Goal: Information Seeking & Learning: Compare options

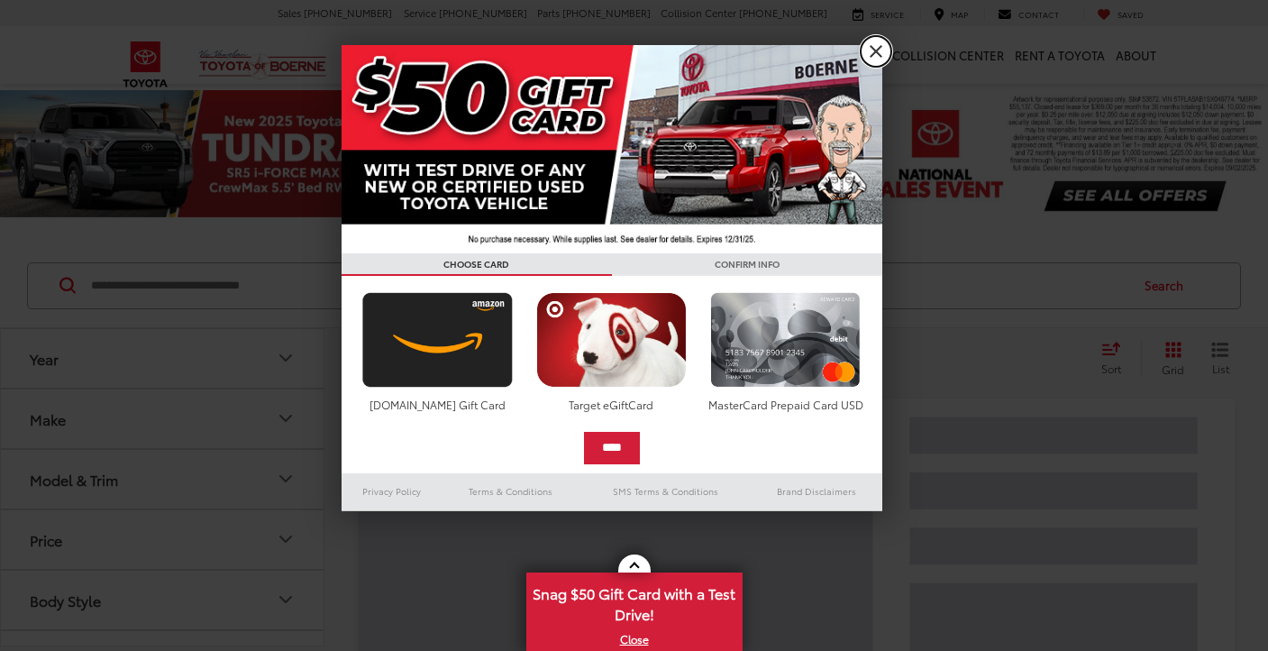
drag, startPoint x: 877, startPoint y: 54, endPoint x: 795, endPoint y: 104, distance: 95.8
click at [876, 55] on link "X" at bounding box center [876, 51] width 31 height 31
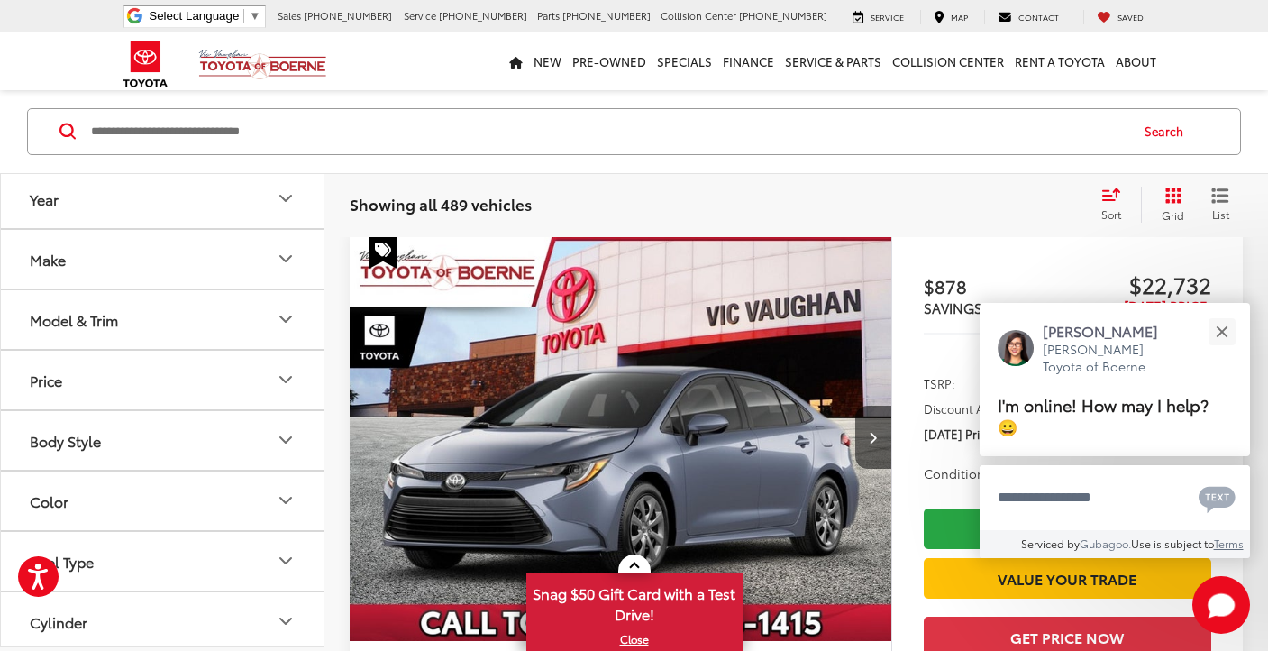
scroll to position [159, 0]
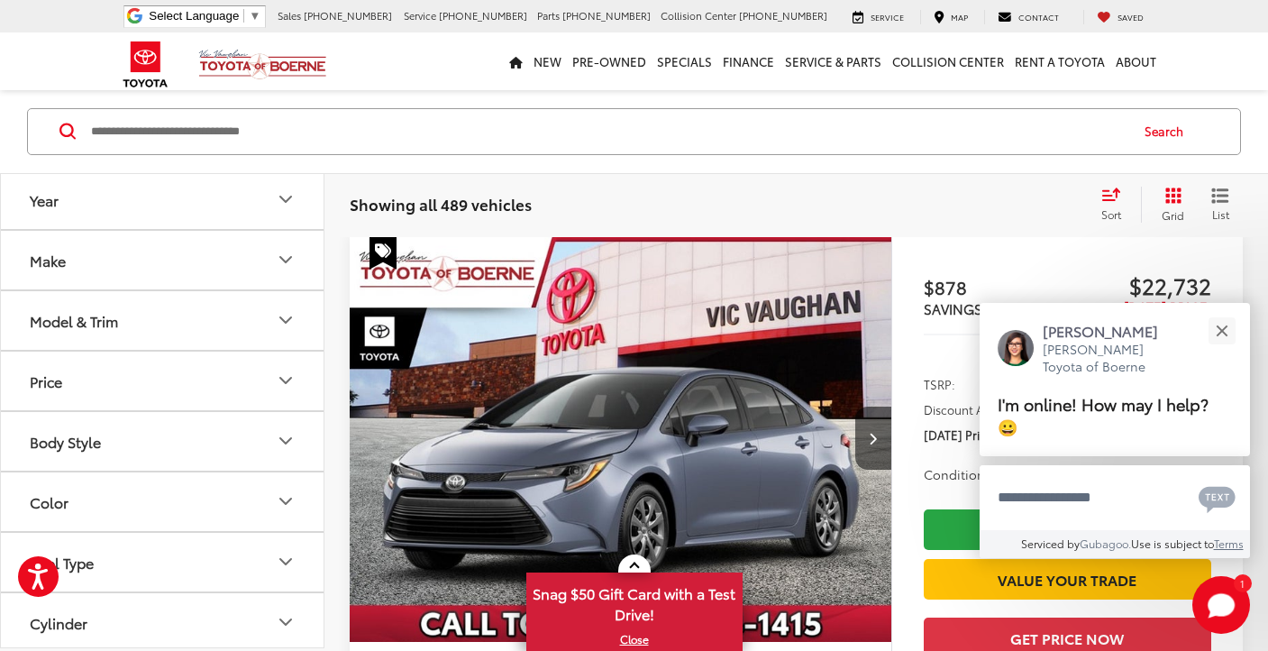
click at [286, 259] on icon "Make" at bounding box center [286, 260] width 22 height 22
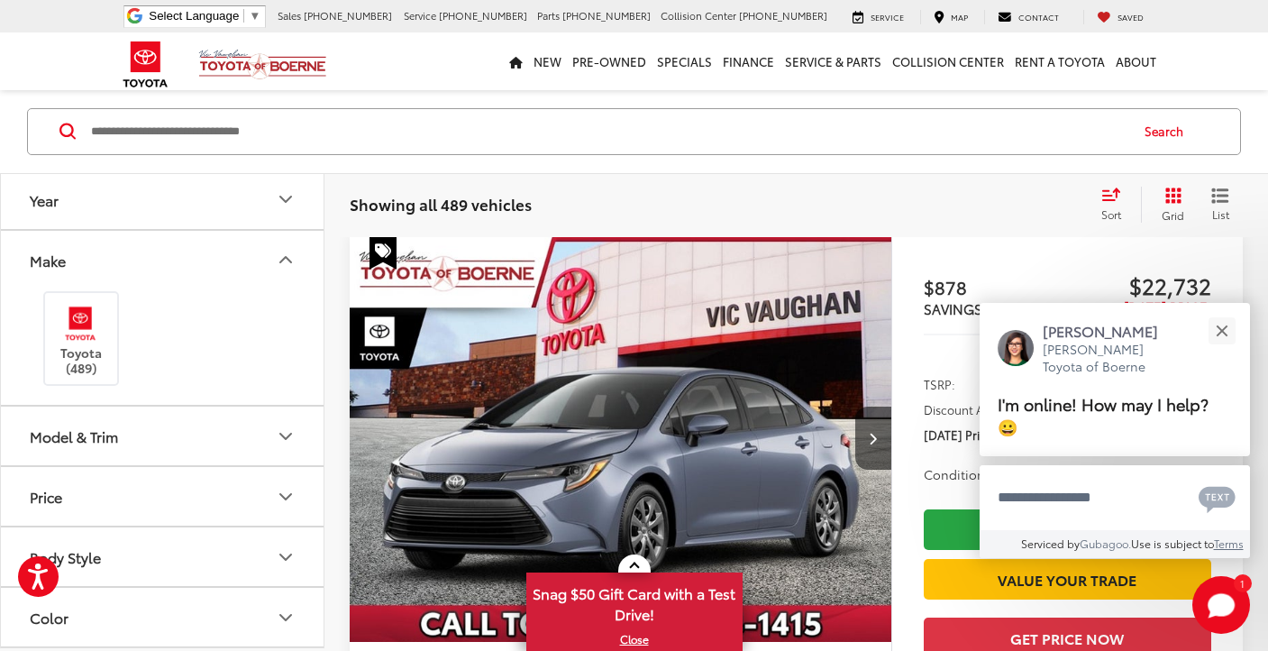
click at [283, 260] on icon "Make" at bounding box center [286, 260] width 22 height 22
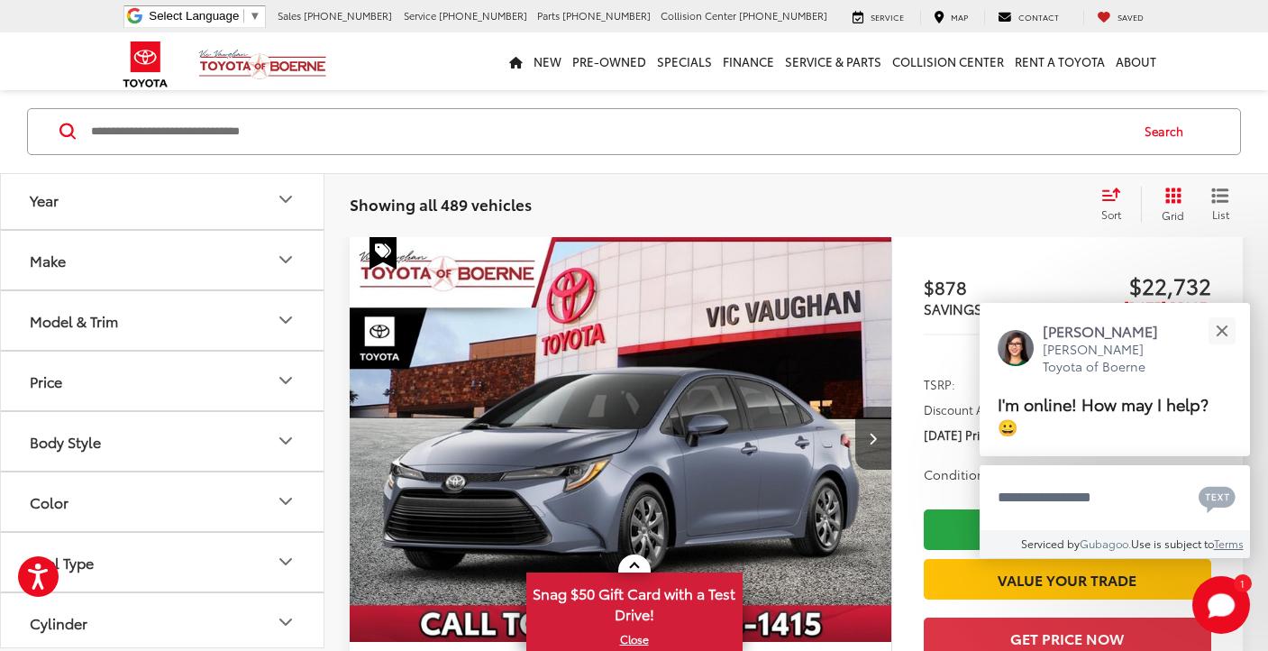
click at [279, 260] on icon "Make" at bounding box center [286, 260] width 22 height 22
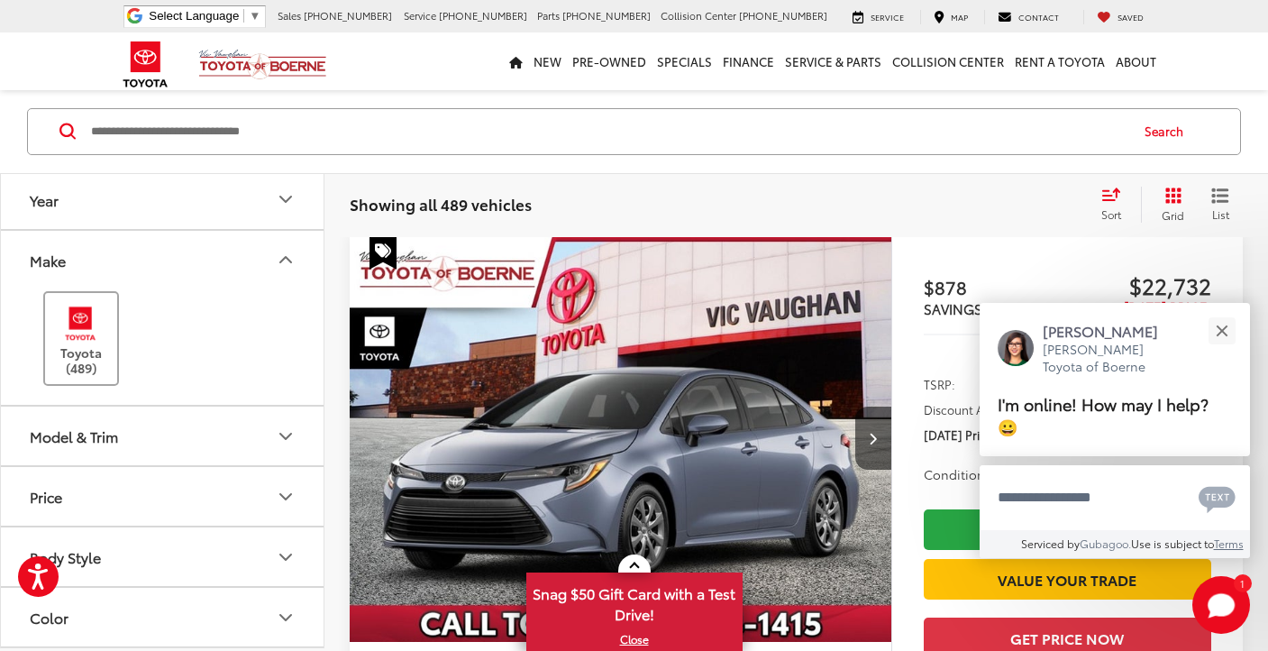
click at [94, 327] on img at bounding box center [81, 323] width 50 height 42
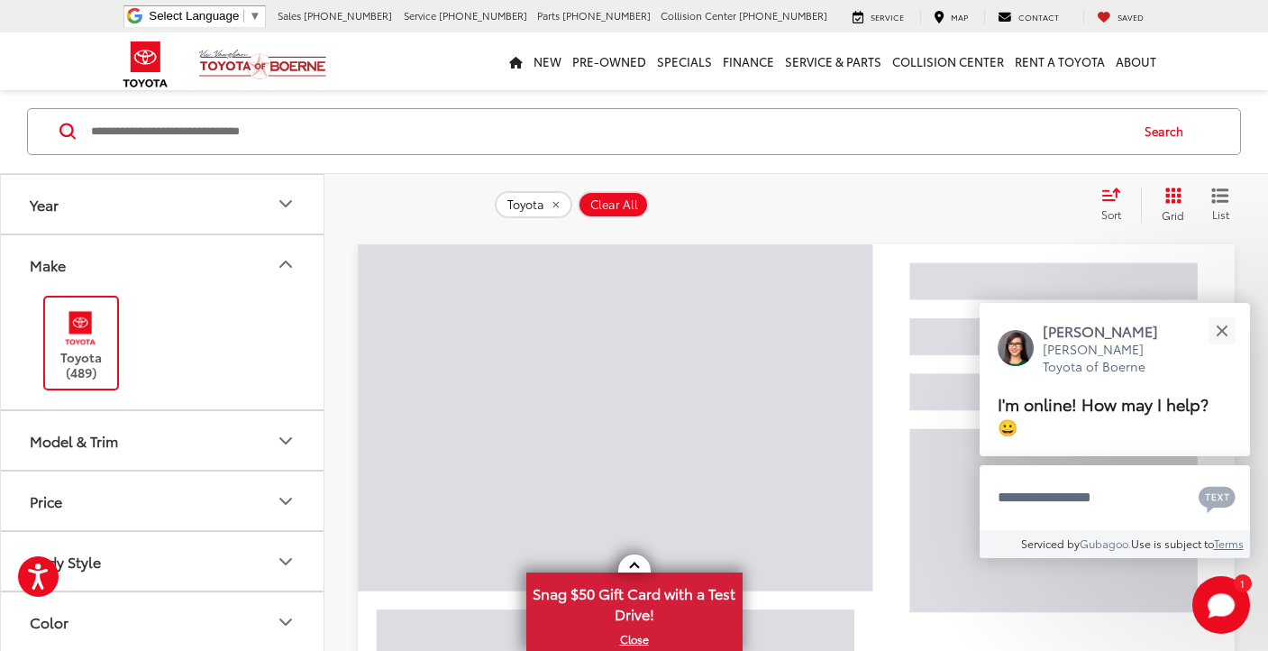
click at [268, 443] on button "Model & Trim" at bounding box center [163, 440] width 324 height 59
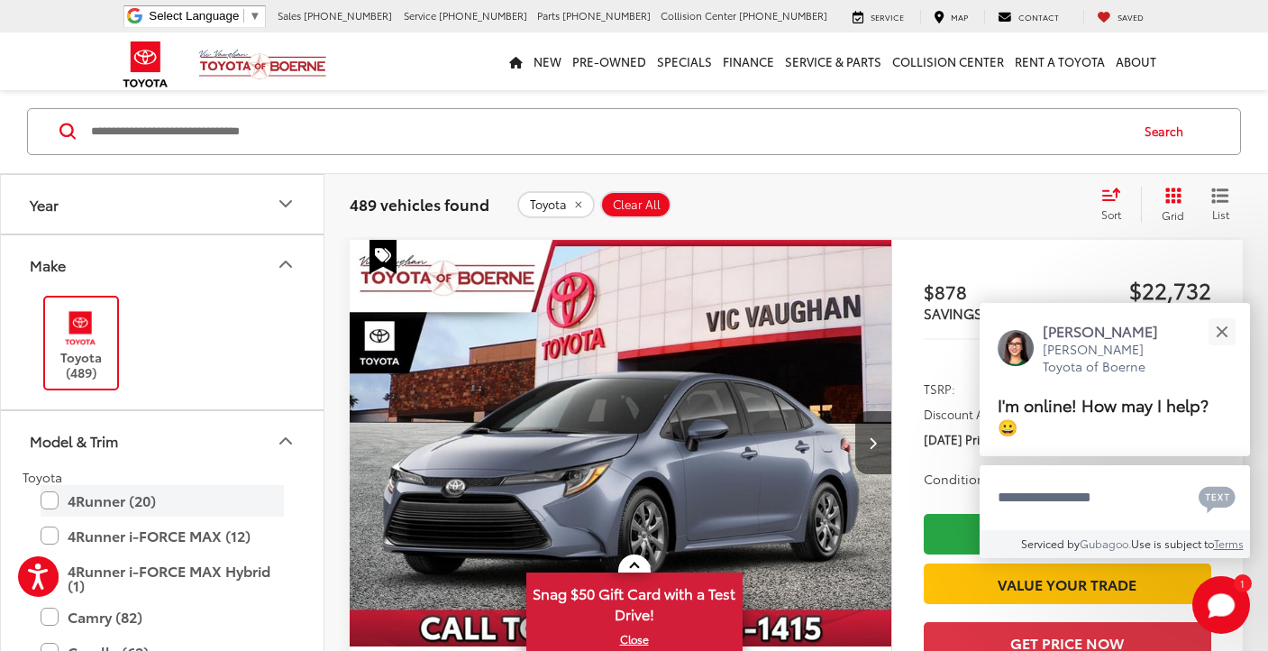
click at [56, 496] on label "4Runner (20)" at bounding box center [162, 501] width 243 height 32
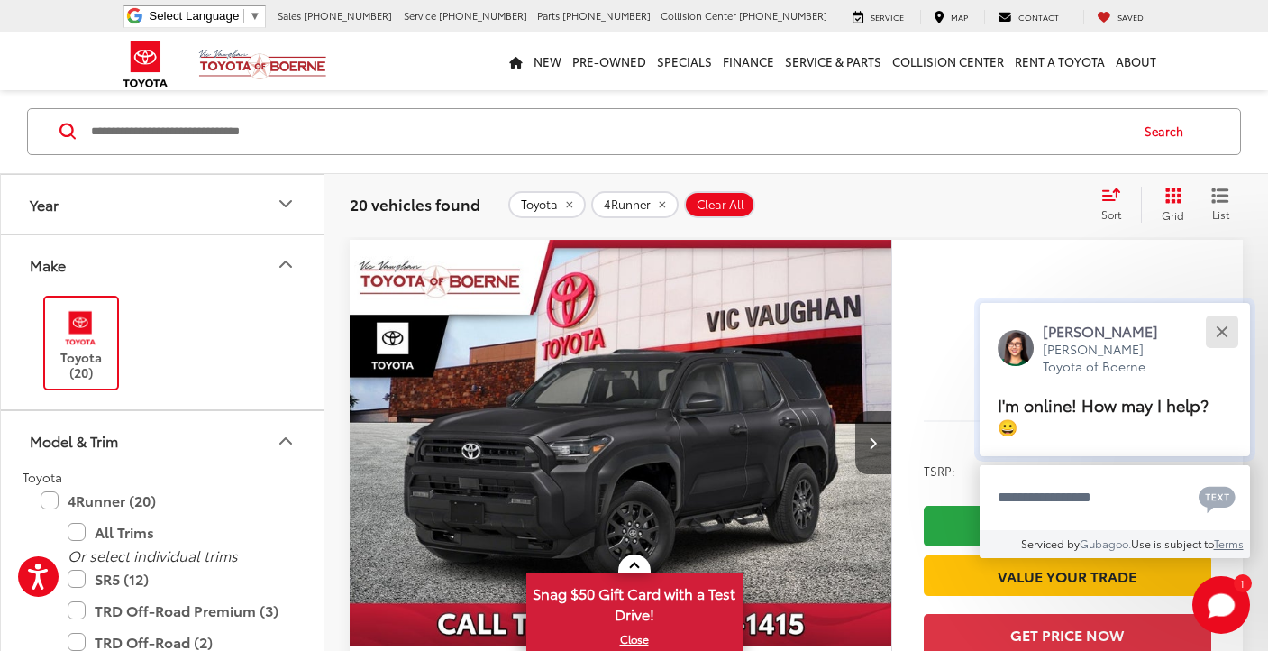
click at [1214, 350] on button "Close" at bounding box center [1221, 331] width 39 height 39
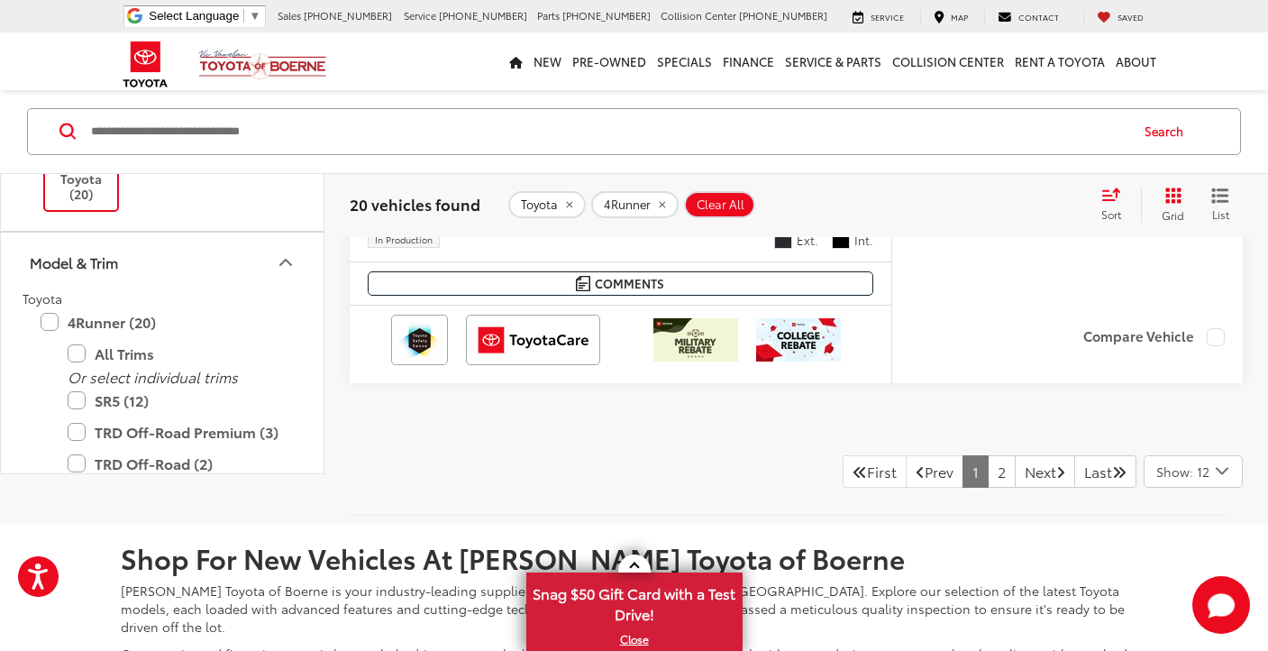
scroll to position [8878, 0]
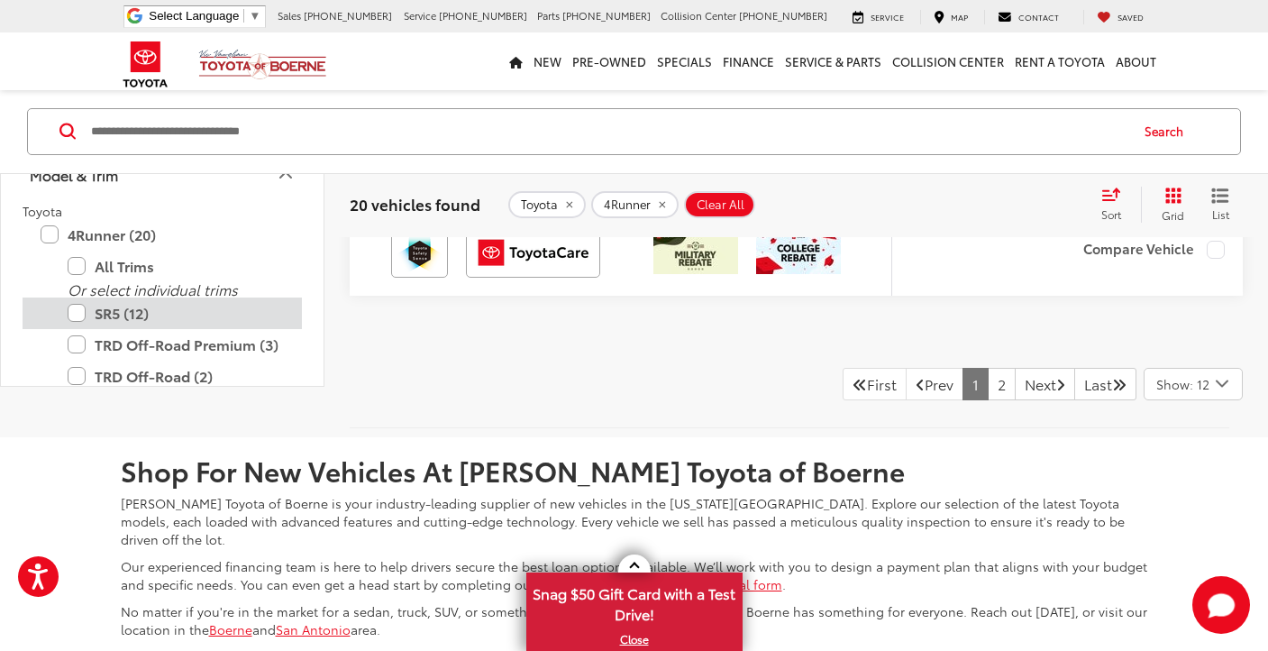
drag, startPoint x: 77, startPoint y: 342, endPoint x: 196, endPoint y: 342, distance: 119.0
click at [77, 329] on label "SR5 (12)" at bounding box center [176, 313] width 216 height 32
